Goal: Task Accomplishment & Management: Manage account settings

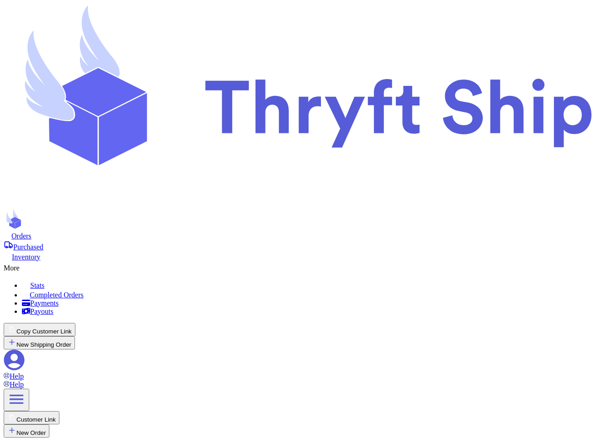
select select "paid"
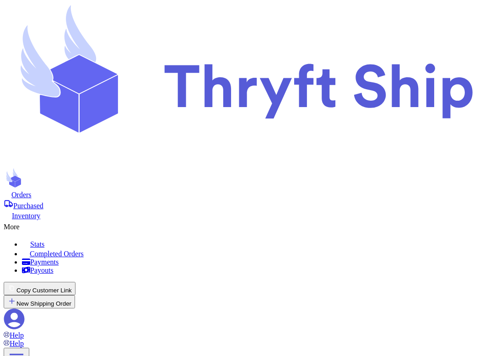
scroll to position [96, 0]
type input "item 2 WOOpenTrack"
type input "item 1"
select select "unknown"
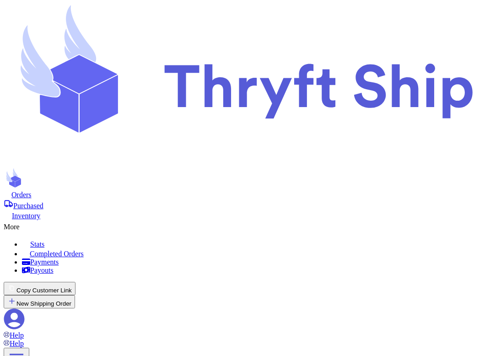
type input "10"
select select "paid"
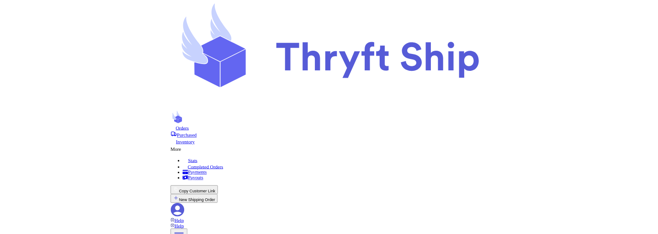
scroll to position [146, 0]
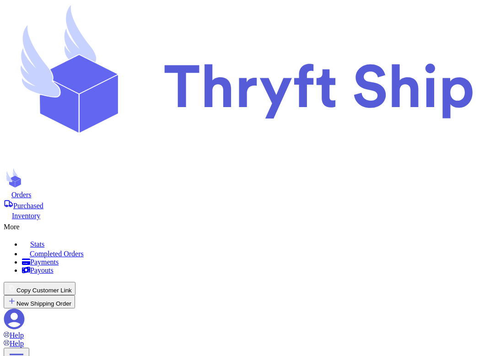
drag, startPoint x: 441, startPoint y: 173, endPoint x: 398, endPoint y: 176, distance: 43.6
copy p "Expires Expired"
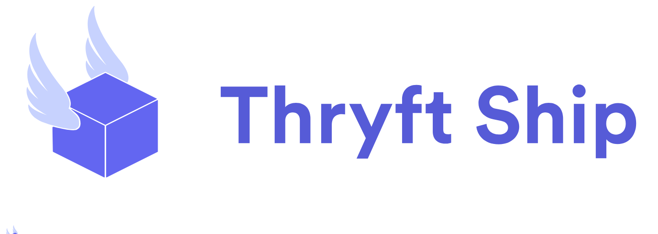
scroll to position [203, 0]
type input "Customer 2 WOOpen"
type input "item 2"
select select "paid"
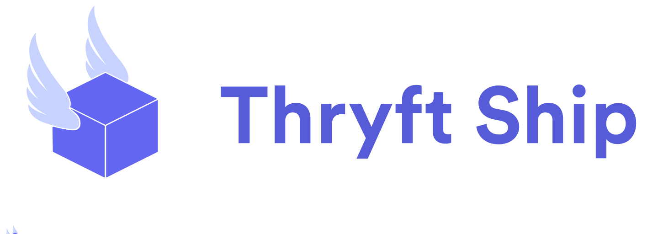
type input "40"
select select "paid"
type input "item104 WOrderTrack"
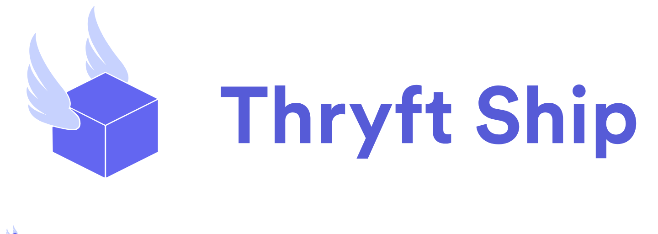
type input "10"
type input "Customer 2 WOOpen"
type input "40"
select select "paid"
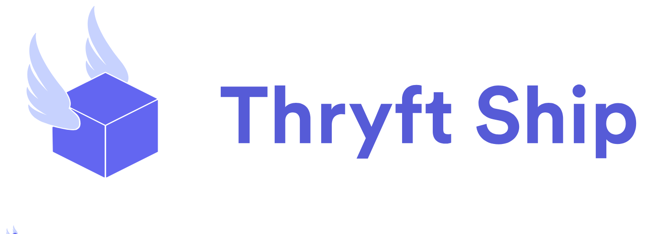
select select "paid"
type input "item 2 WOOpenTrack"
type input "item 1"
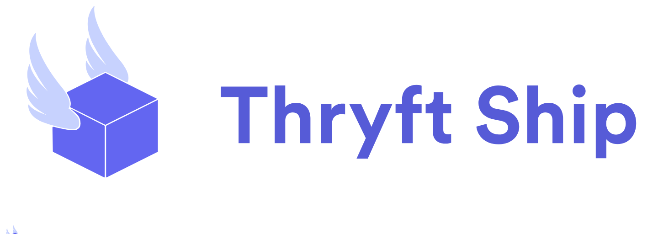
select select "unknown"
type input "10"
type input "Customer 2 WOOpen"
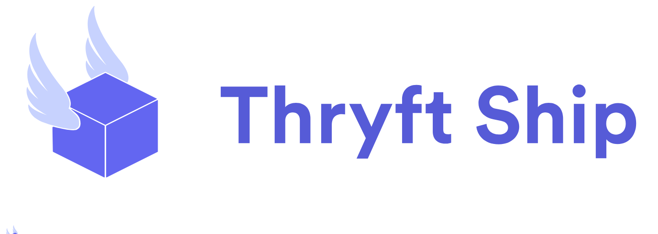
type input "item 2"
select select "paid"
type input "40"
select select "paid"
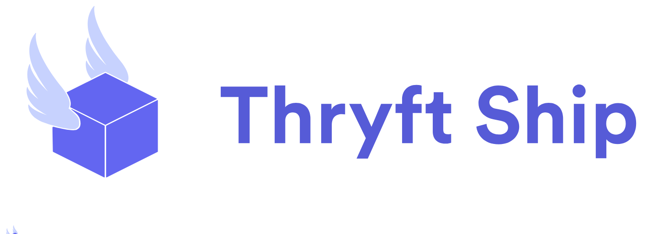
type input "item 2 WOOpenTrack"
type input "item 1"
select select "unknown"
type input "10"
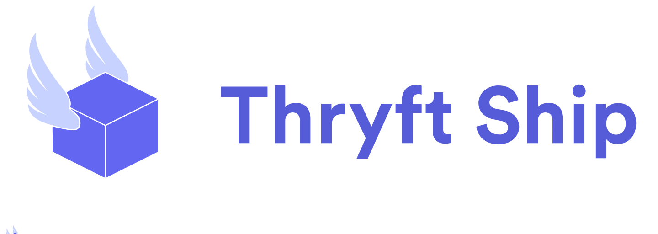
type input "Customer 2 WOOpen"
type input "item 2"
select select "paid"
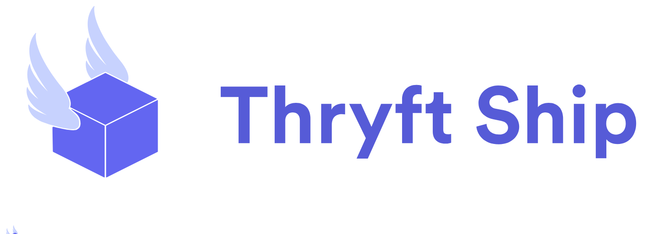
select select "paid"
type input "40"
type input "item 2 WOOpenTrack"
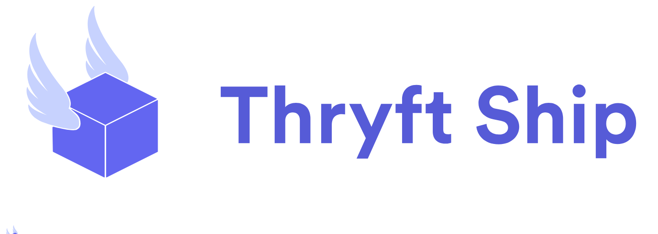
type input "item 1"
select select "unknown"
type input "10"
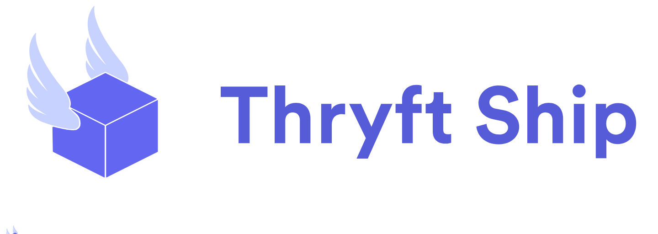
type input "Customer 2 WOOpen"
type input "item 2"
select select "paid"
type input "40"
select select "paid"
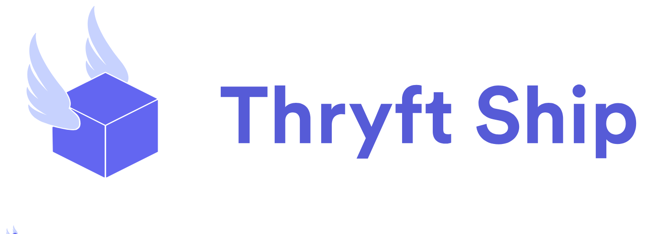
select select "paid"
type input "item104 WOrderTrack"
type input "10"
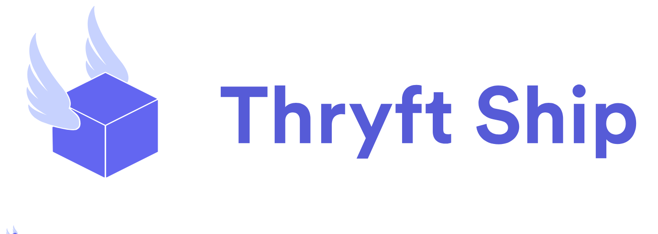
type input "item 2 WOOpenTrack"
type input "Customer 2 WOOpen"
type input "item 2"
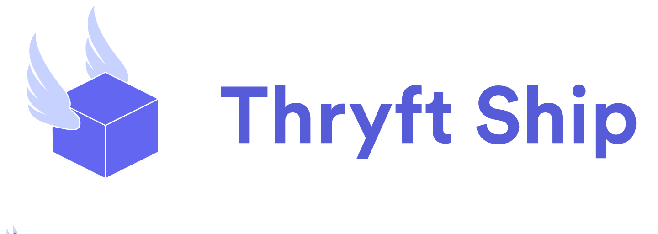
select select "paid"
type input "40"
select select "paid"
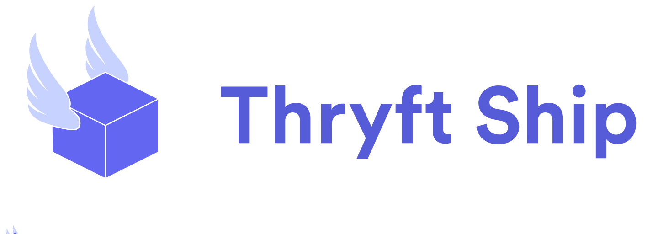
type input "item 2 WOOpenTrack"
type input "item 1"
select select "unknown"
type input "10"
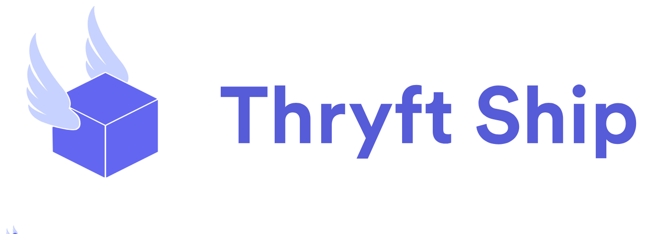
type input "Customer 2 WOOpen"
type input "item 2"
select select "paid"
type input "40"
select select "paid"
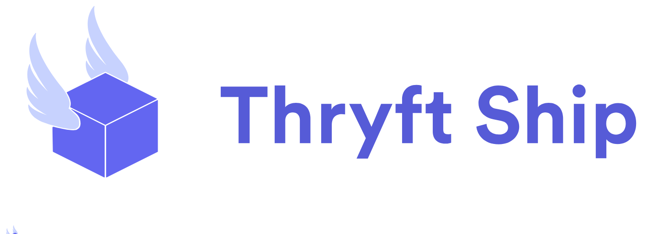
select select "paid"
type input "item104 WOrderTrack"
type input "10"
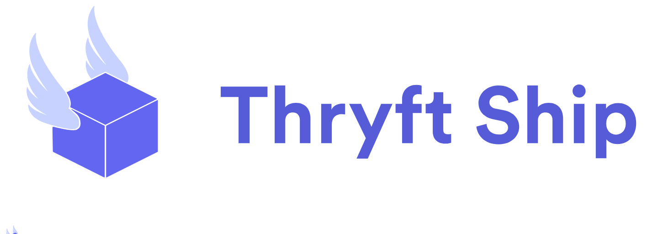
type input "item 2 WOOpenTrack"
type input "Customer 2 WOOpen"
type input "item 2"
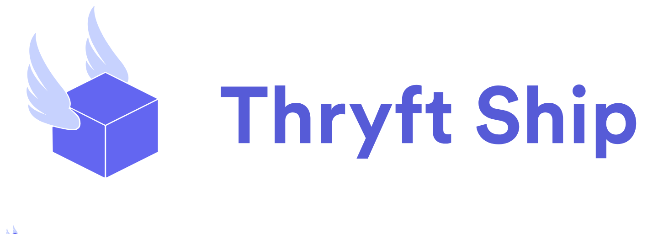
select select "paid"
type input "40"
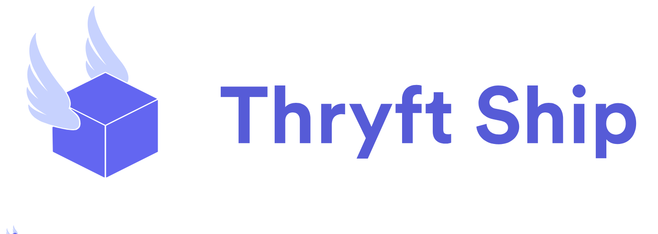
select select "paid"
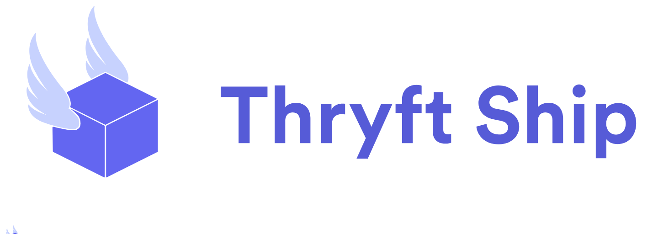
scroll to position [155, 0]
type input "item 2 WOOpenTrack"
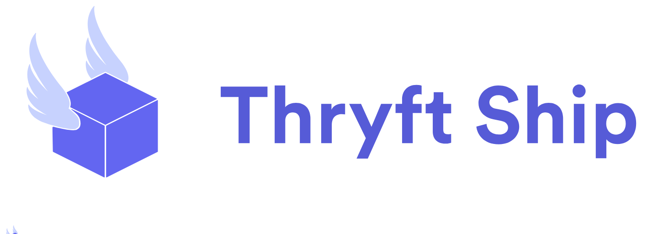
type input "item 1"
select select "unknown"
type input "10"
type input "item104 WOrderTrack"
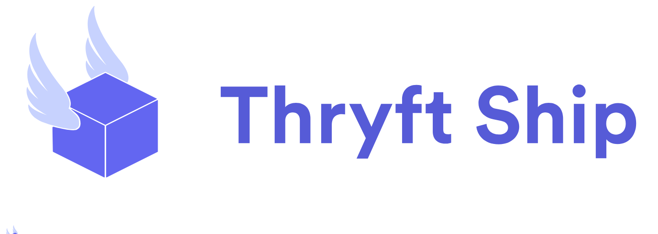
type input "item 2 WOOpenTrack"
type input "Customer 2 WOOpen"
type input "item 2"
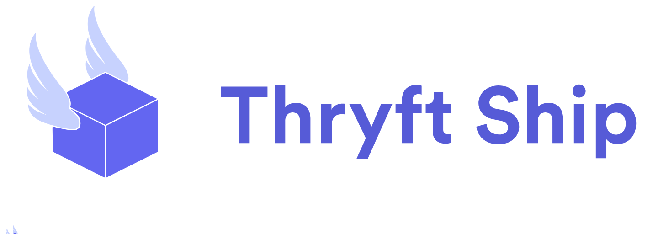
select select "paid"
type input "40"
select select "paid"
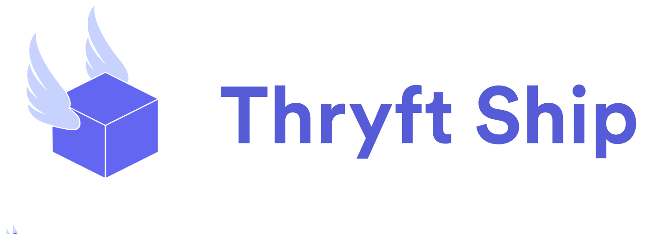
type input "item 2 WOOpenTrack"
type input "item 1"
select select "unknown"
type input "10"
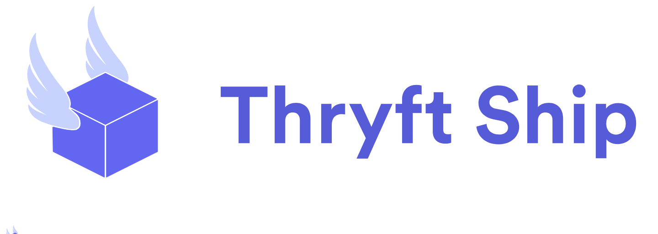
type input "item104 WOrderTrack"
type input "Item WOPayment"
select select "unknown"
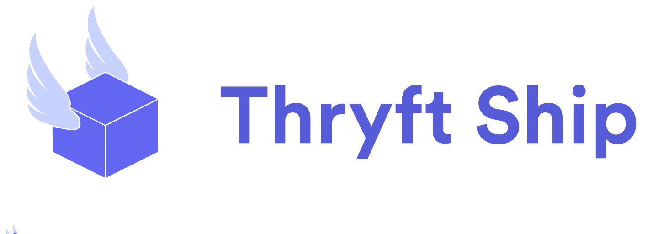
type input "0"
type input "item104 WOrderTrack"
select select "paid"
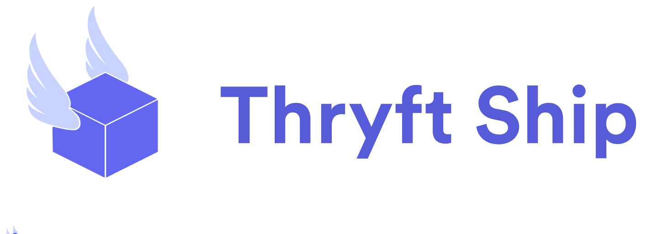
type input "10"
type input "item 2 WOOpenTrack"
type input "Customer 2 WOOpen"
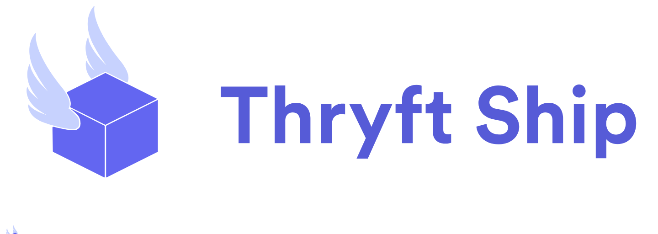
type input "item 2"
select select "paid"
type input "40"
select select "paid"
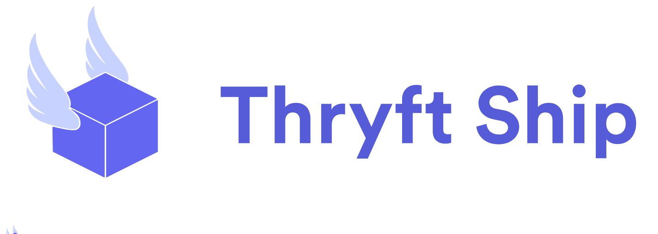
type input "item 2 WOOpenTrack"
type input "item 1"
select select "unknown"
type input "10"
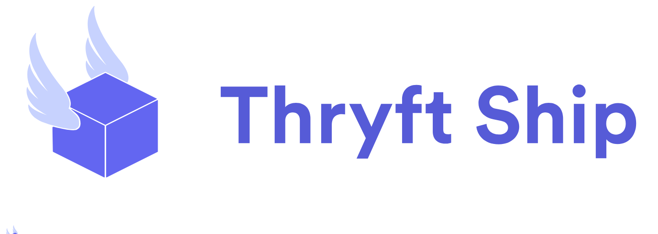
type input "item104 WOrderTrack"
type input "Item WOPayment"
select select "unknown"
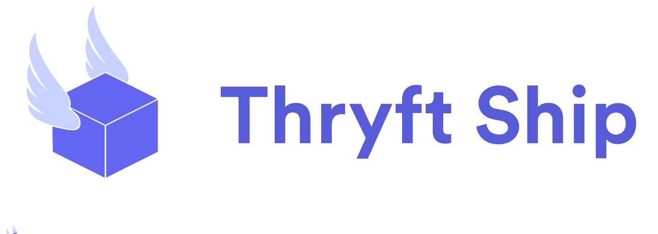
type input "0"
type input "item104 WOrderTrack"
select select "paid"
type input "10"
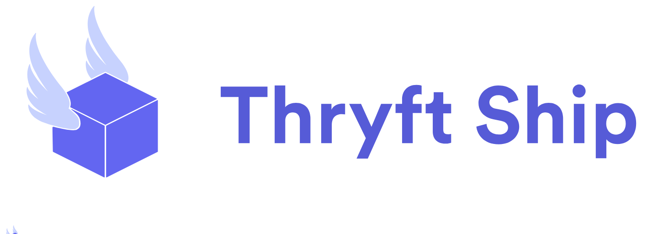
type input "item 2 WOOpenTrack"
type input "Customer 2 WOOpen"
type input "item 2"
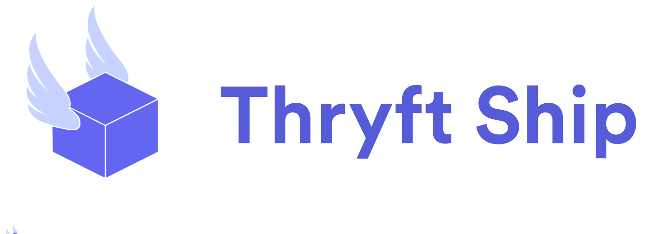
select select "paid"
type input "40"
select select "paid"
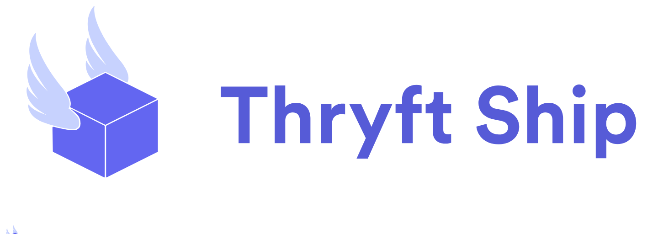
type input "item 2 WOOpenTrack"
type input "item 1"
select select "unknown"
type input "10"
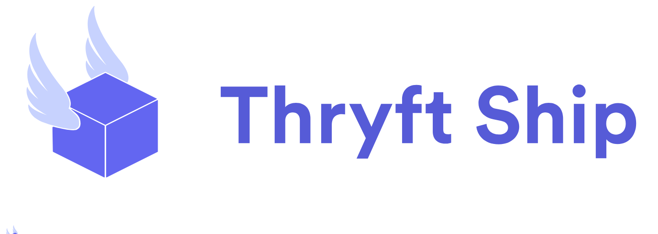
type input "Item WOPayment"
select select "unknown"
type input "0"
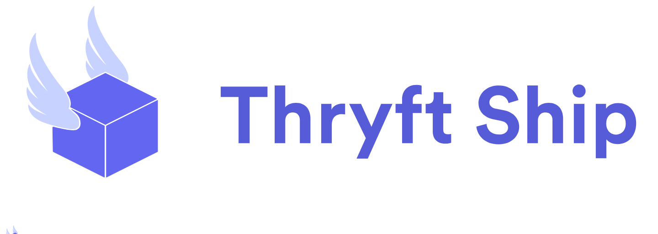
type input "item104 WOrderTrack"
select select "paid"
type input "10"
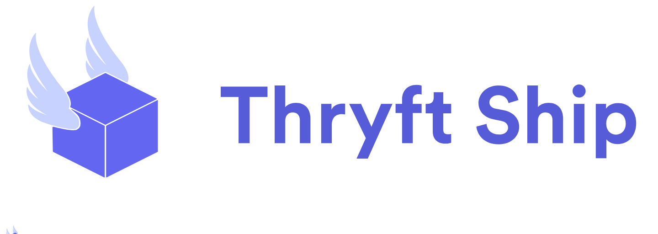
type input "item 2 WOOpenTrack"
type input "Customer 2 WOOpen"
type input "item 2"
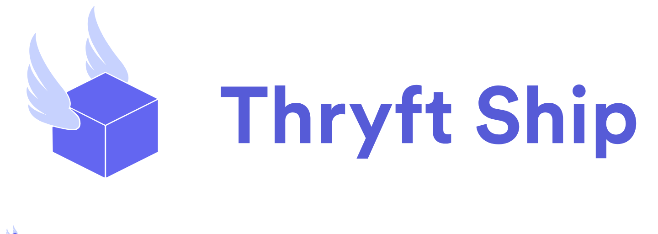
select select "paid"
type input "40"
select select "paid"
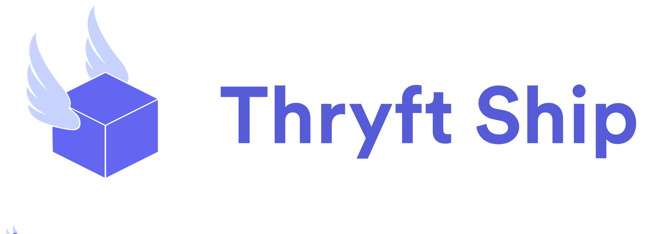
scroll to position [256, 0]
select select "paid"
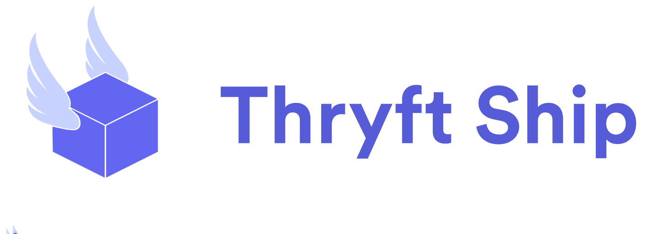
scroll to position [182, 0]
type input "Item WOPayment"
select select "unknown"
type input "0"
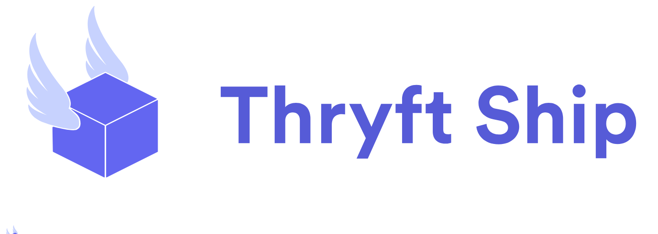
type input "item104 WOrderTrack"
select select "paid"
type input "10"
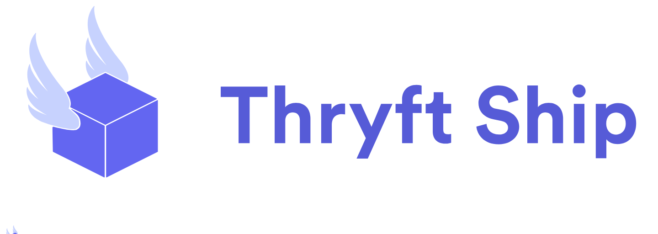
type input "item 2 WOOpenTrack"
type input "Customer 2 WOOpen"
type input "item 2"
select select "paid"
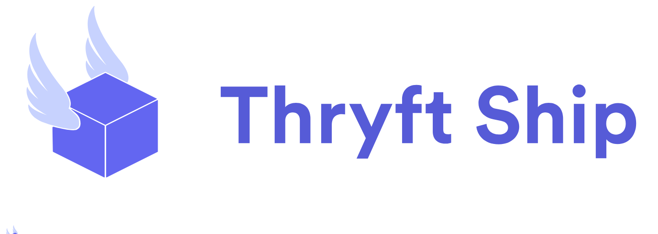
type input "40"
select select "paid"
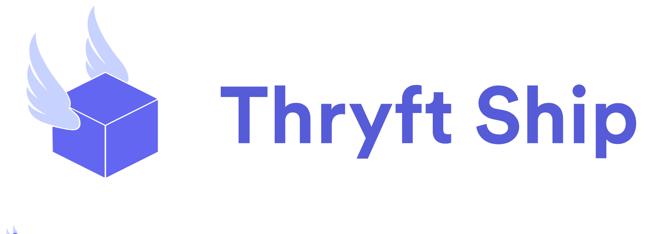
scroll to position [207, 0]
type input "item104 WOrderTrack"
select select "paid"
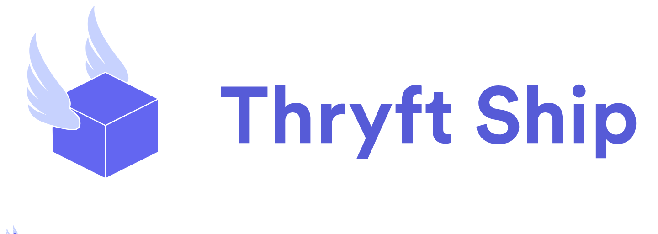
type input "10"
type input "item 2 WOOpenTrack"
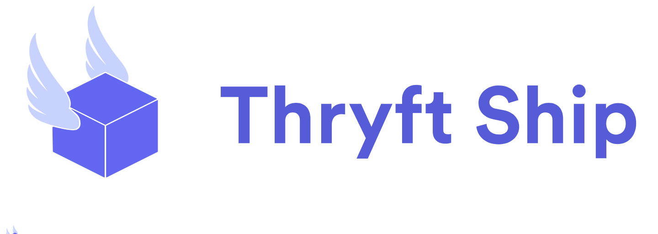
type input "Customer 2 WOOpen"
type input "item 2"
select select "paid"
type input "40"
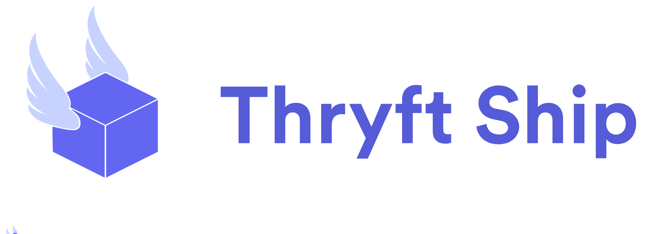
select select "paid"
type input "item 2 WOOpenTrack"
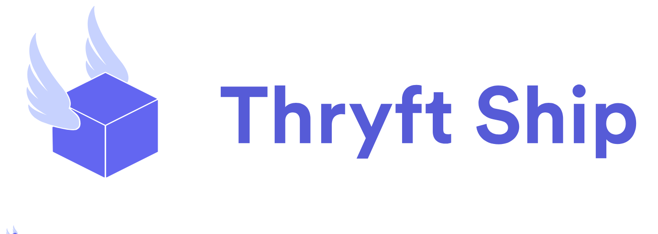
type input "item 1"
select select "unknown"
type input "10"
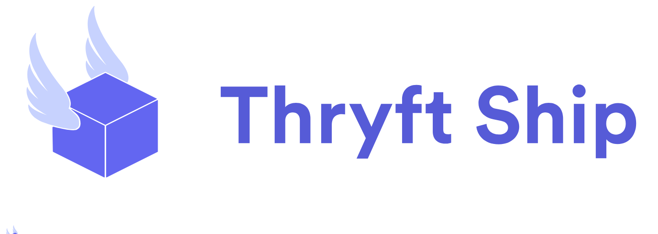
type input "Item WOPayment"
select select "unknown"
type input "0"
type input "item104 WOrderTrack"
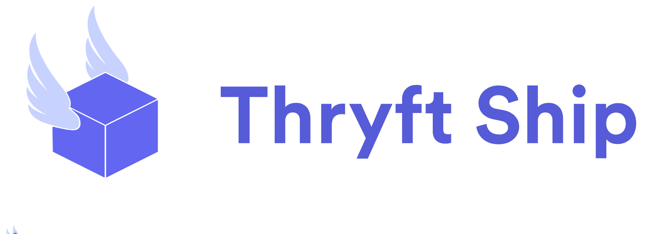
select select "paid"
type input "10"
